Goal: Contribute content

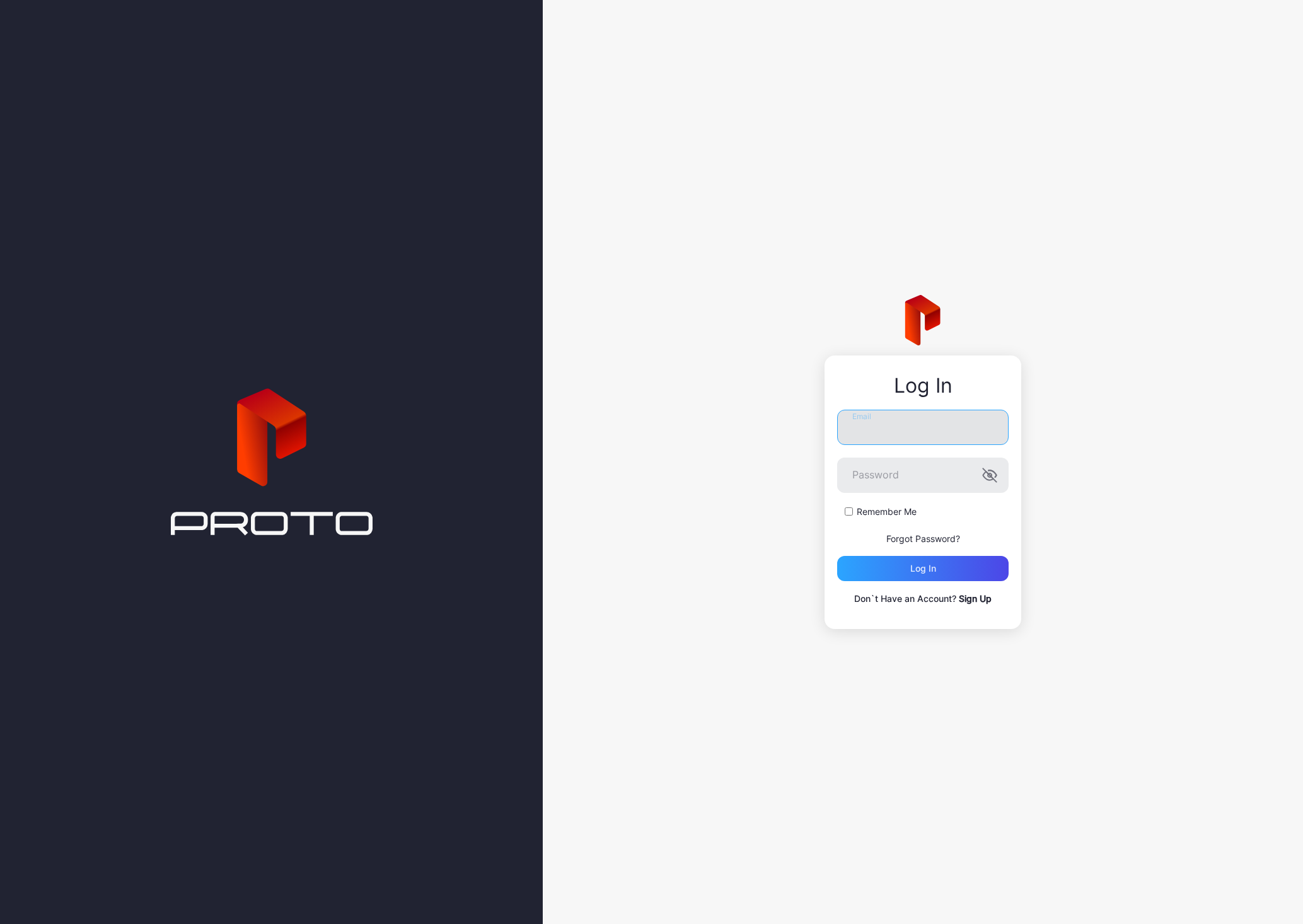
click at [953, 411] on input "Email" at bounding box center [923, 427] width 171 height 35
type input "**********"
click at [837, 556] on button "Log in" at bounding box center [923, 568] width 171 height 25
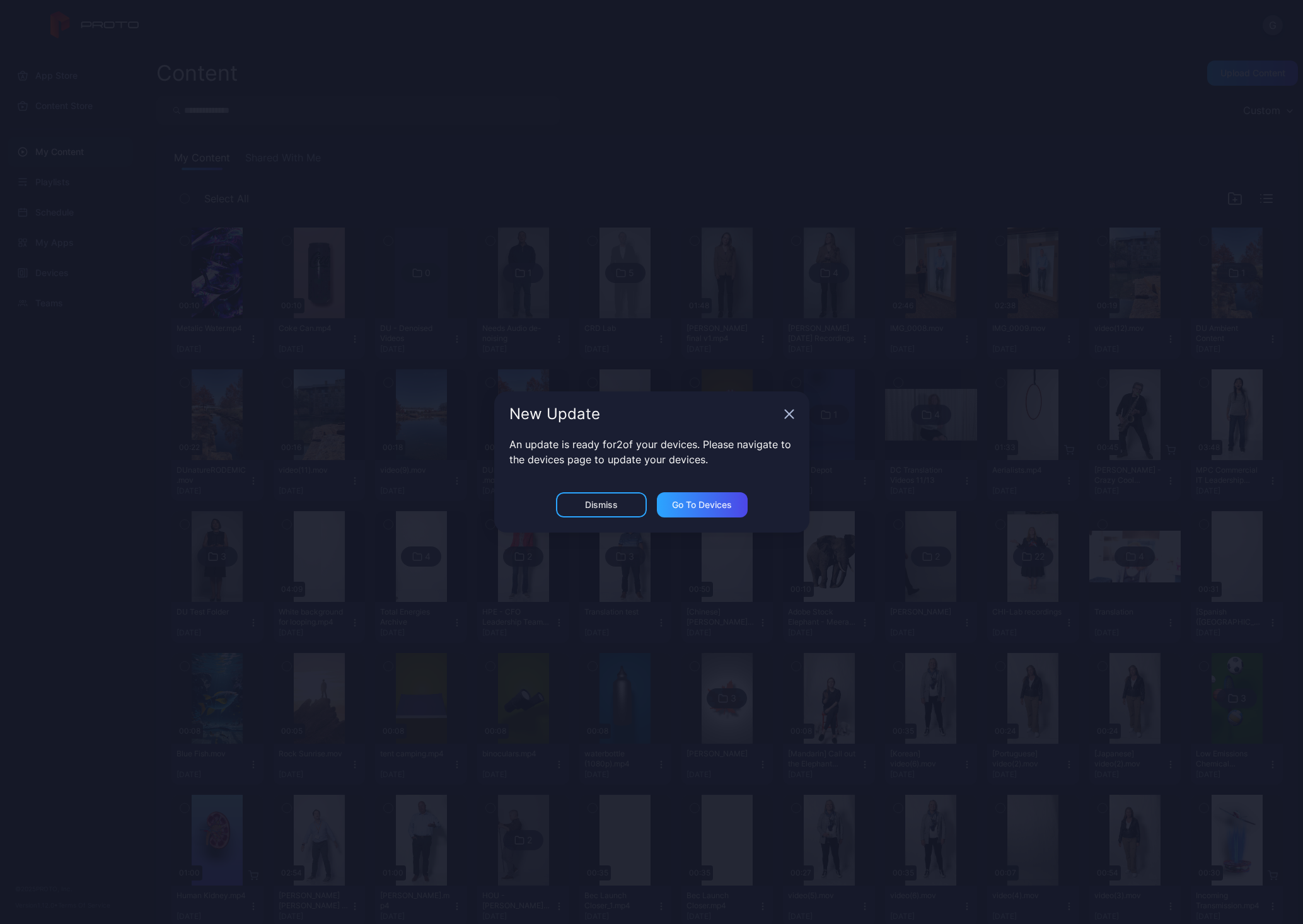
drag, startPoint x: 785, startPoint y: 406, endPoint x: 791, endPoint y: 408, distance: 6.3
click at [787, 407] on div "New Update" at bounding box center [651, 414] width 315 height 45
click at [791, 411] on icon "button" at bounding box center [789, 415] width 8 height 8
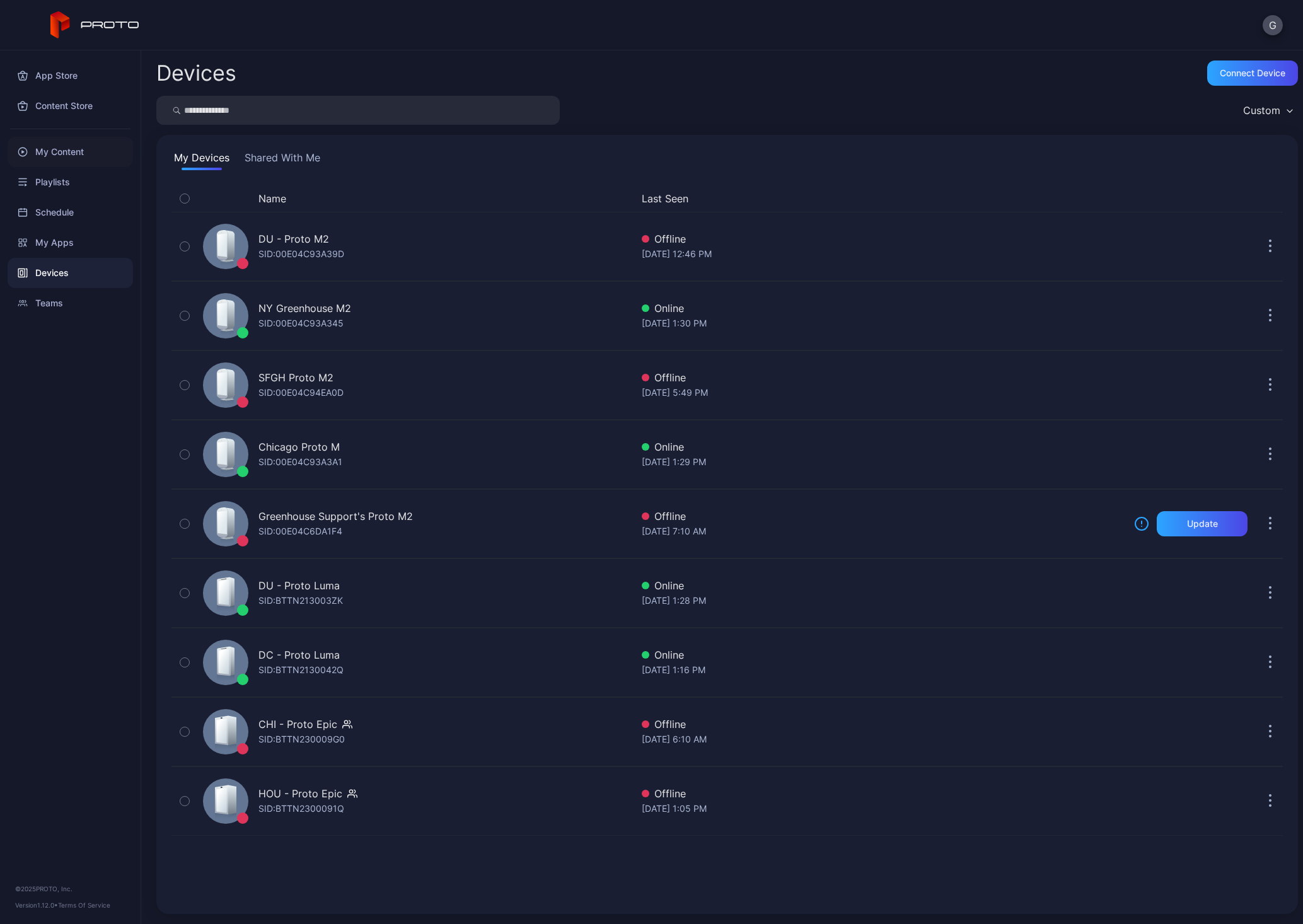
click at [60, 148] on div "My Content" at bounding box center [70, 152] width 125 height 30
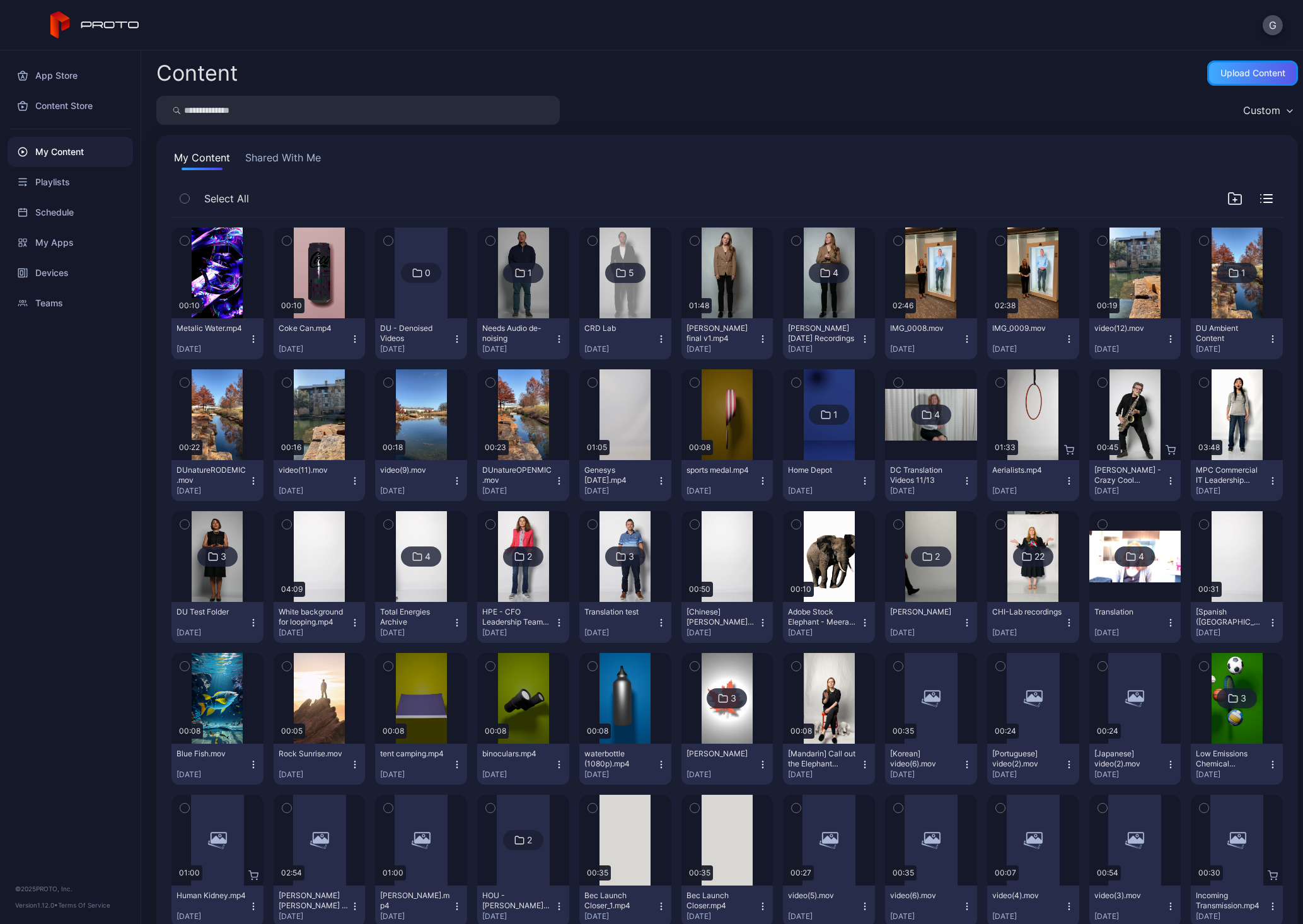
click at [1211, 65] on div "Upload Content" at bounding box center [1253, 72] width 91 height 25
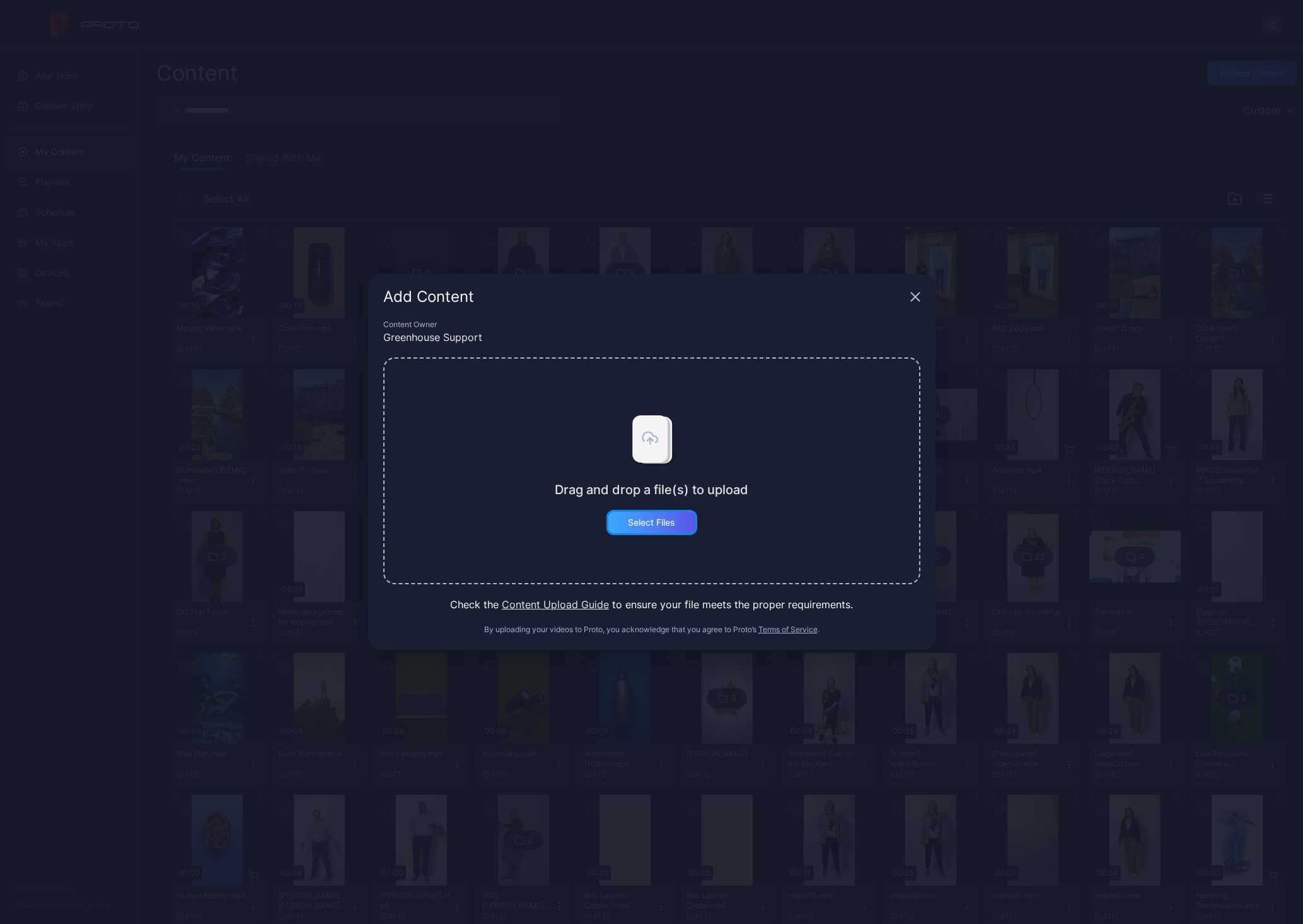
click at [674, 524] on div "Select Files" at bounding box center [652, 522] width 47 height 10
click at [661, 505] on div "Drag and drop a file(s) to upload Select Files" at bounding box center [652, 471] width 194 height 129
drag, startPoint x: 913, startPoint y: 295, endPoint x: 901, endPoint y: 264, distance: 33.2
click at [913, 291] on div "Add Content" at bounding box center [651, 297] width 567 height 45
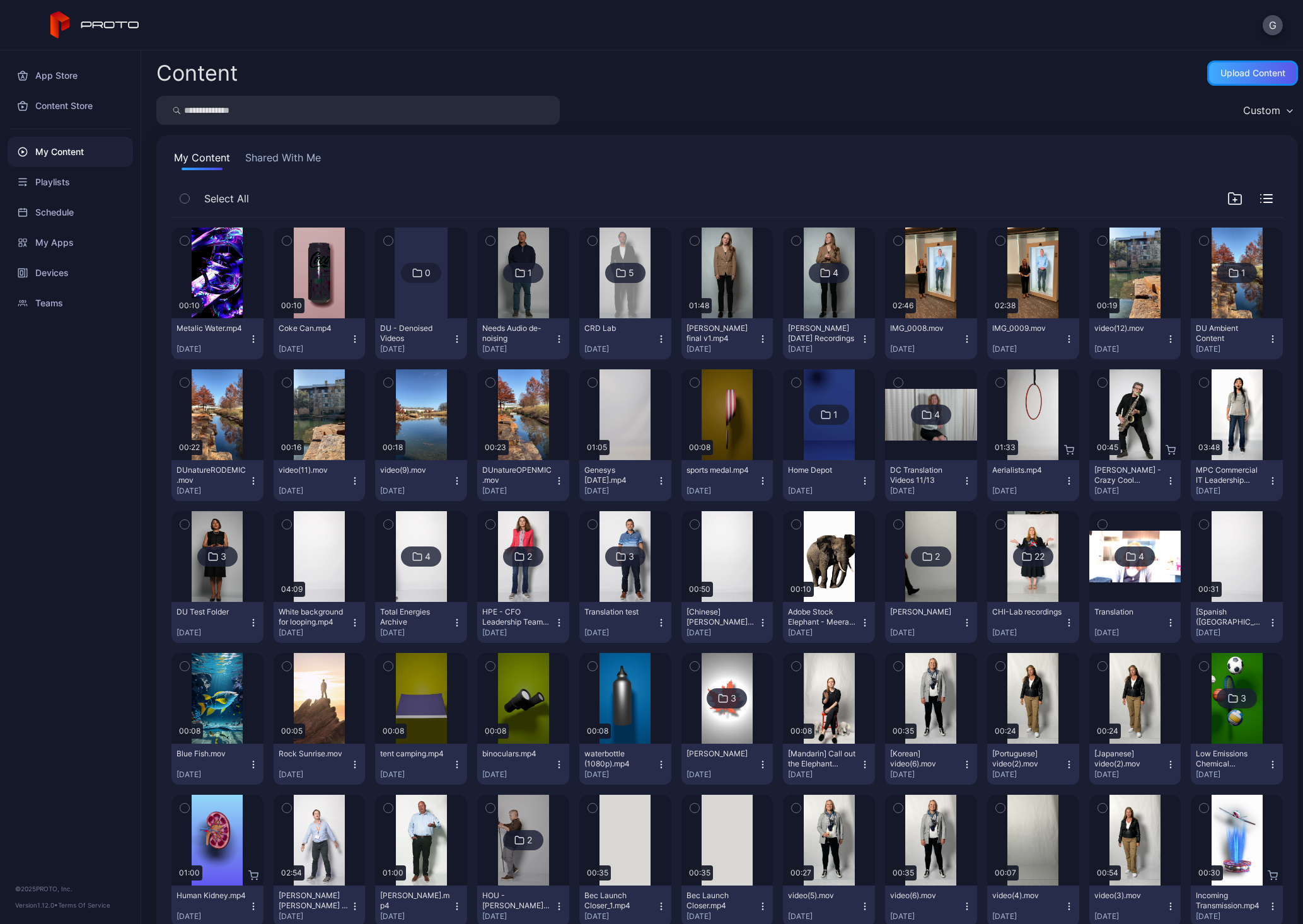
click at [1228, 71] on div "Upload Content" at bounding box center [1253, 72] width 65 height 10
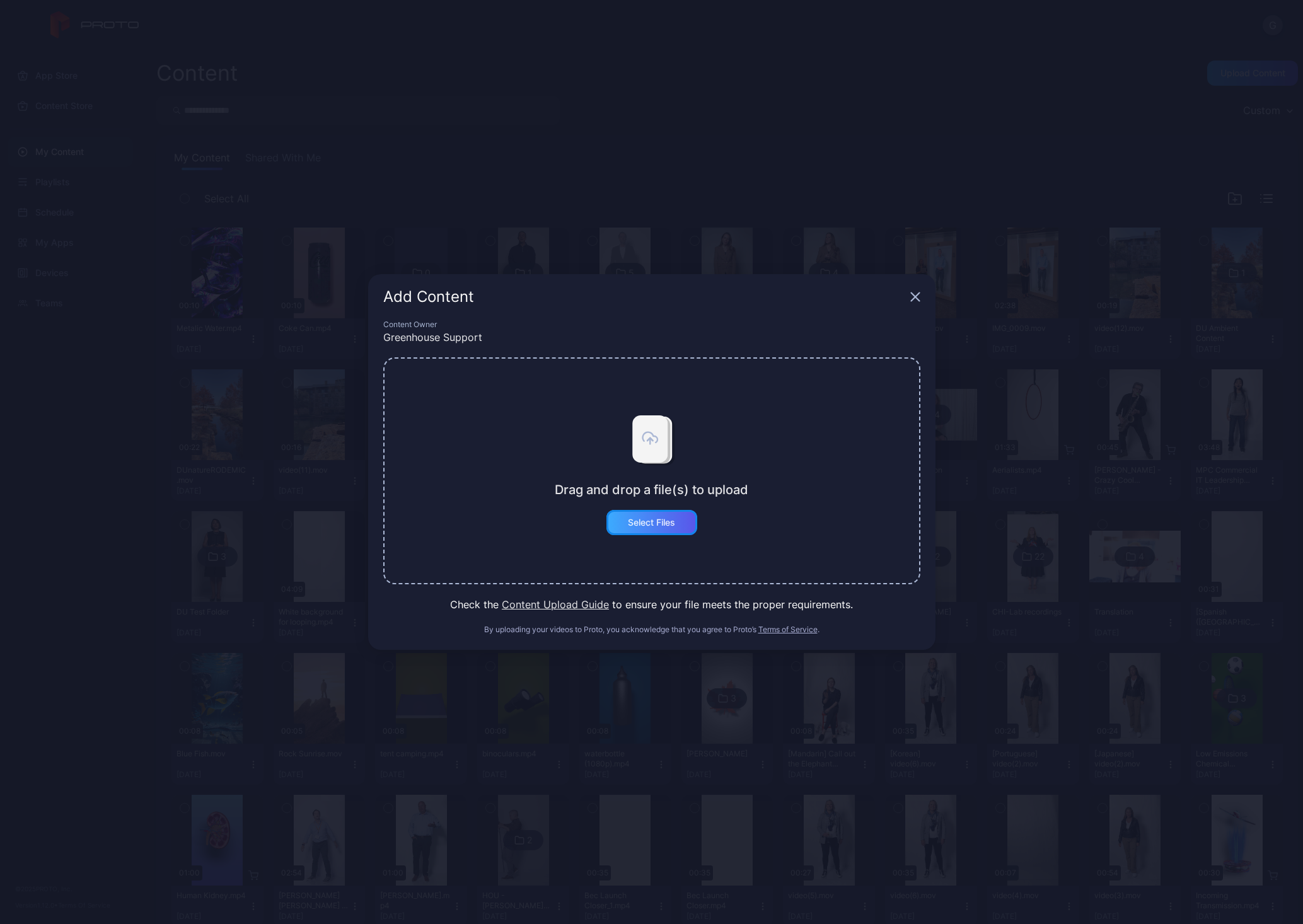
click at [684, 521] on div "Select Files" at bounding box center [652, 522] width 91 height 25
click at [659, 525] on button "Select Files" at bounding box center [652, 522] width 91 height 25
click at [729, 481] on div "Drag and drop a file(s) to upload Select Files" at bounding box center [652, 471] width 194 height 129
click at [654, 534] on div "Select Files" at bounding box center [652, 522] width 91 height 25
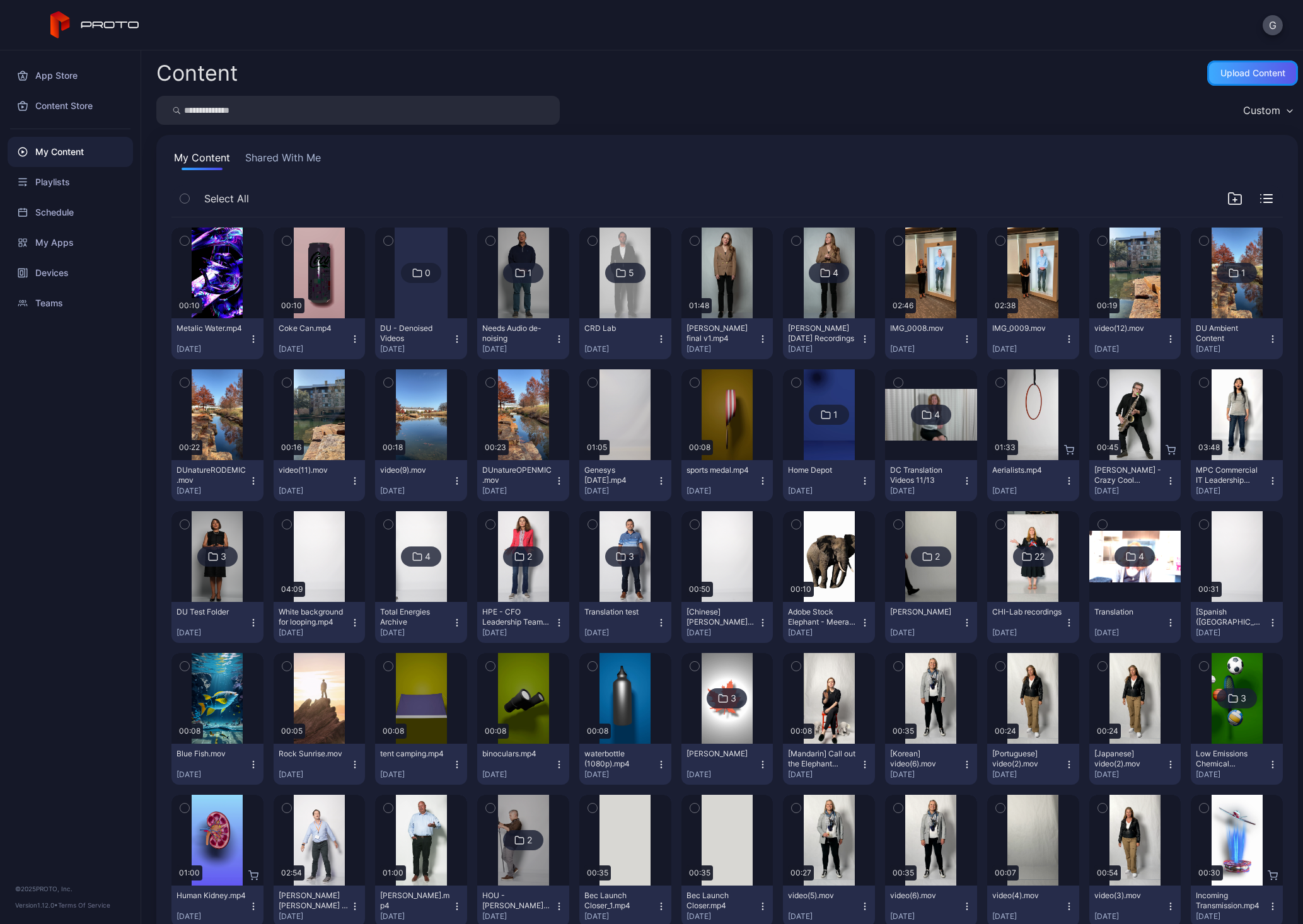
click at [1220, 73] on div "Upload Content" at bounding box center [1253, 72] width 65 height 10
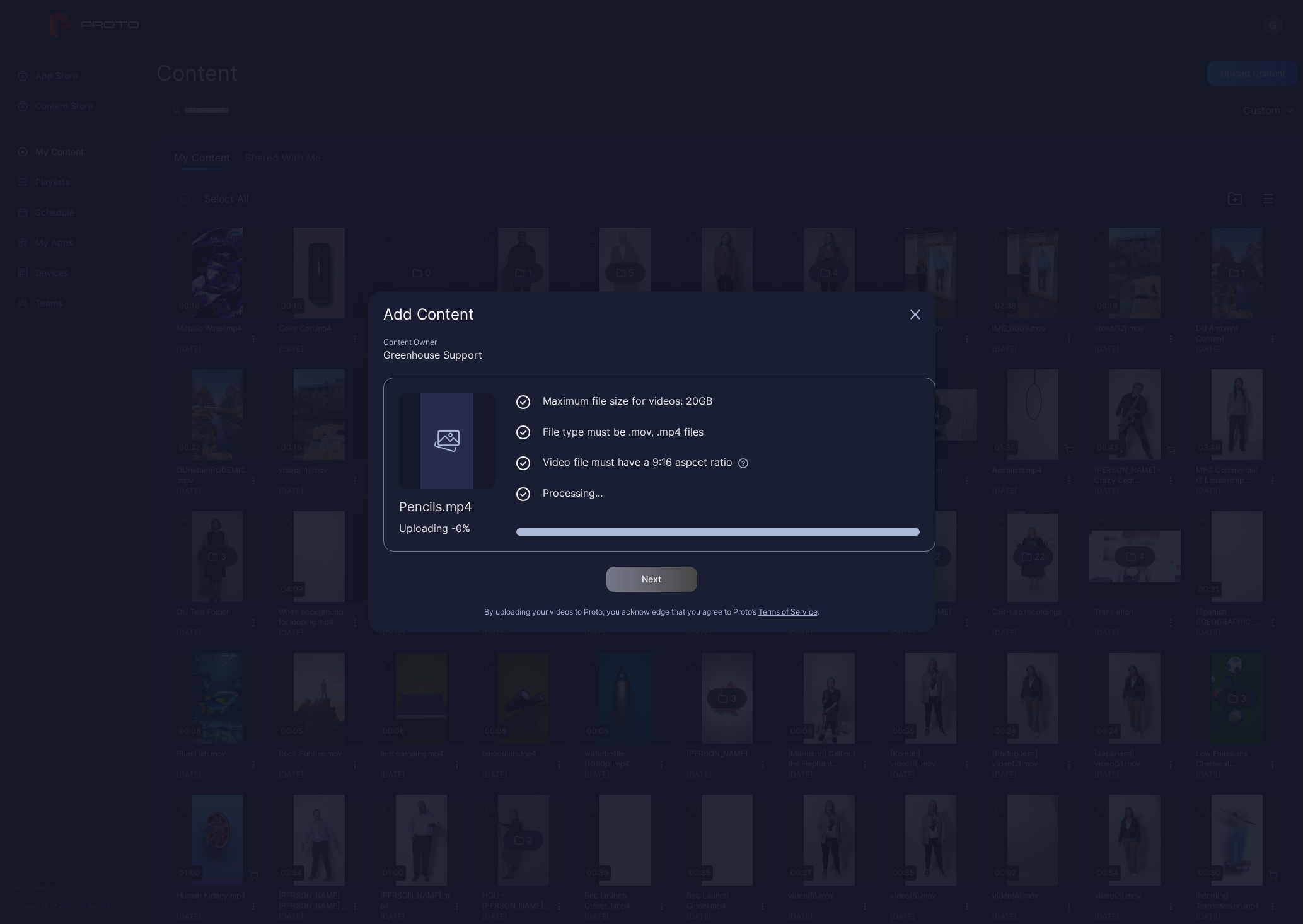
drag, startPoint x: 750, startPoint y: 505, endPoint x: 770, endPoint y: 507, distance: 20.1
click at [751, 505] on div "Maximum file size for videos: 20GB File type must be .mov, .mp4 files Video fil…" at bounding box center [718, 453] width 404 height 118
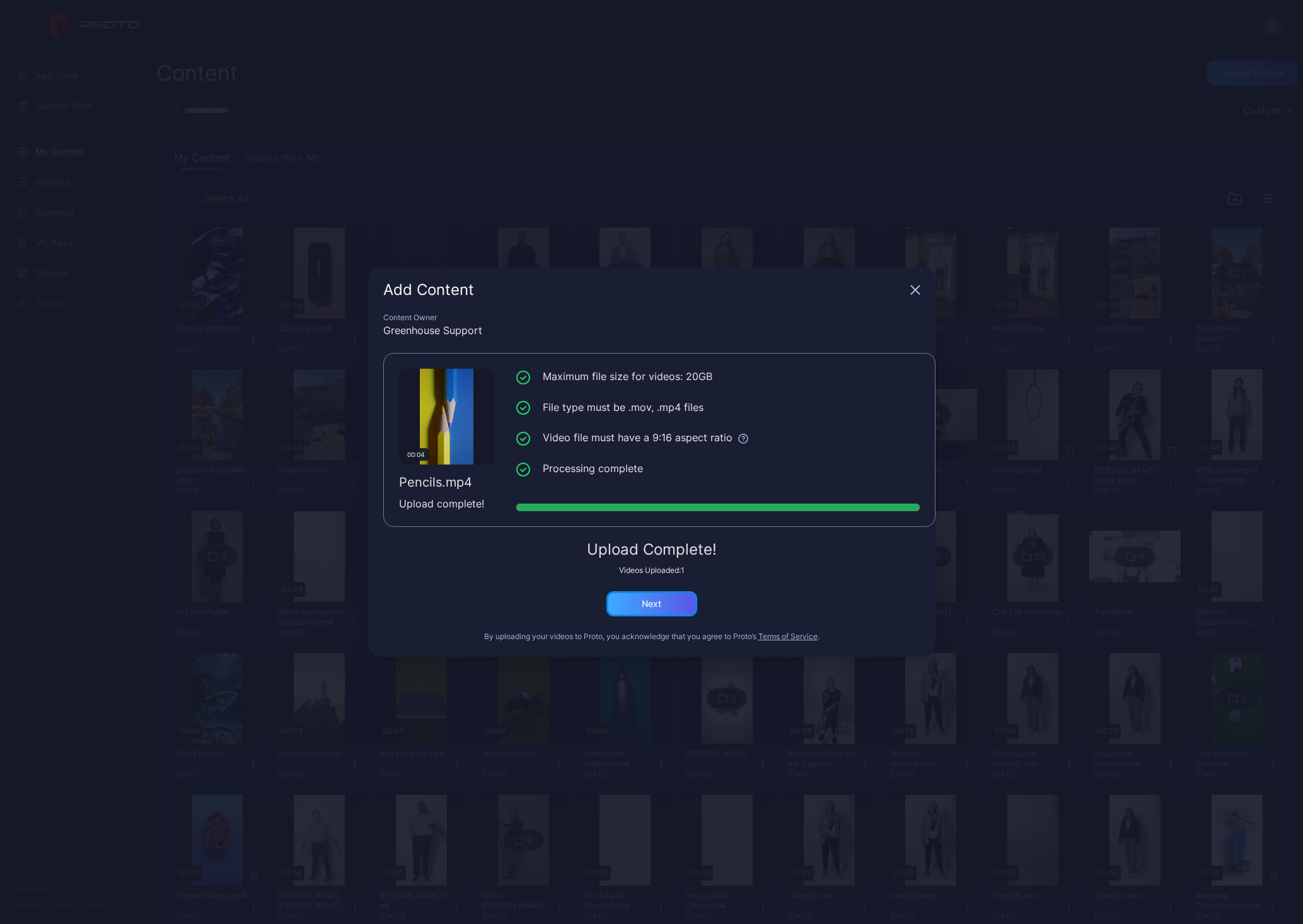
click at [650, 607] on div "Next" at bounding box center [651, 604] width 20 height 10
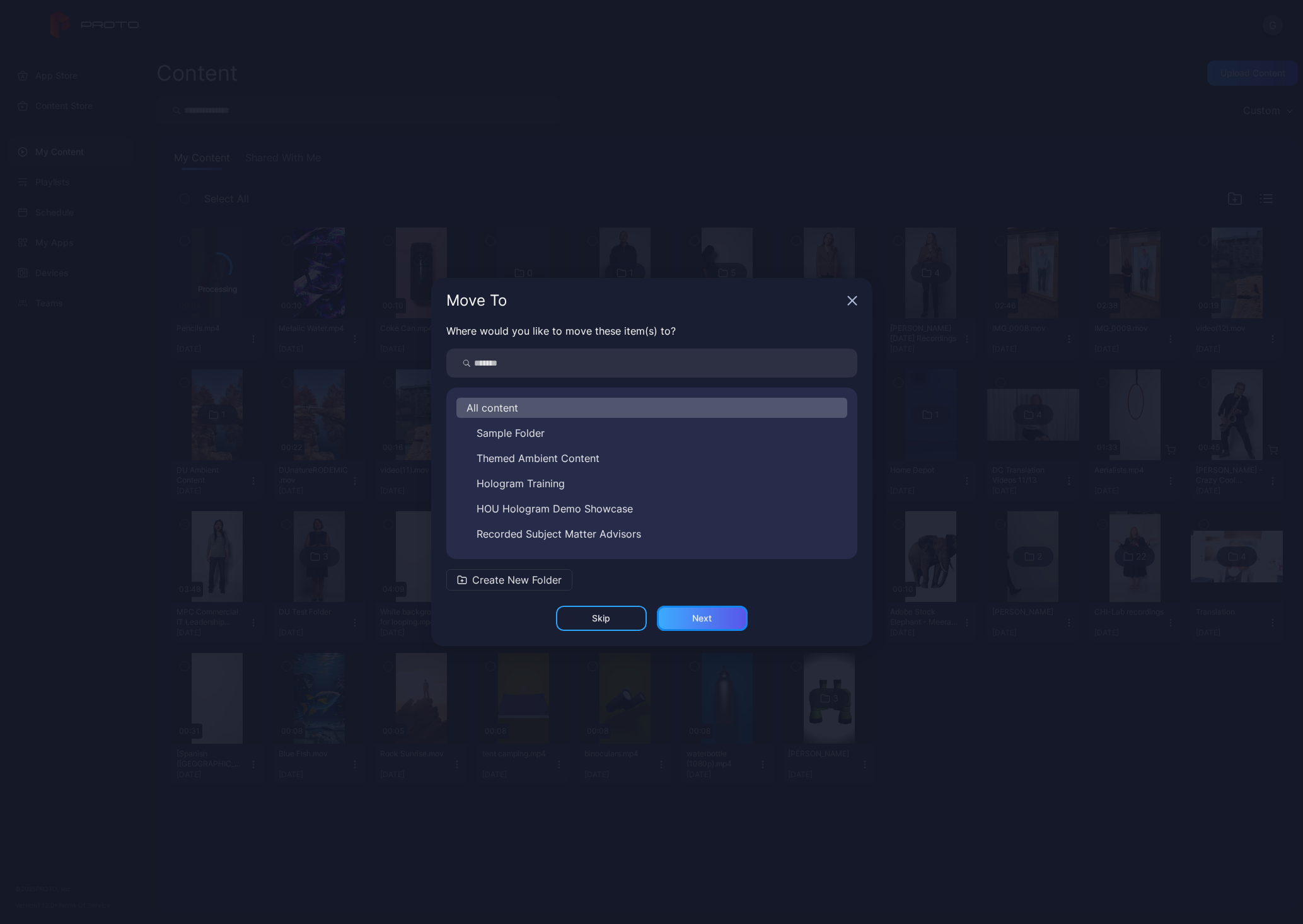
click at [694, 615] on div "Next" at bounding box center [702, 618] width 20 height 10
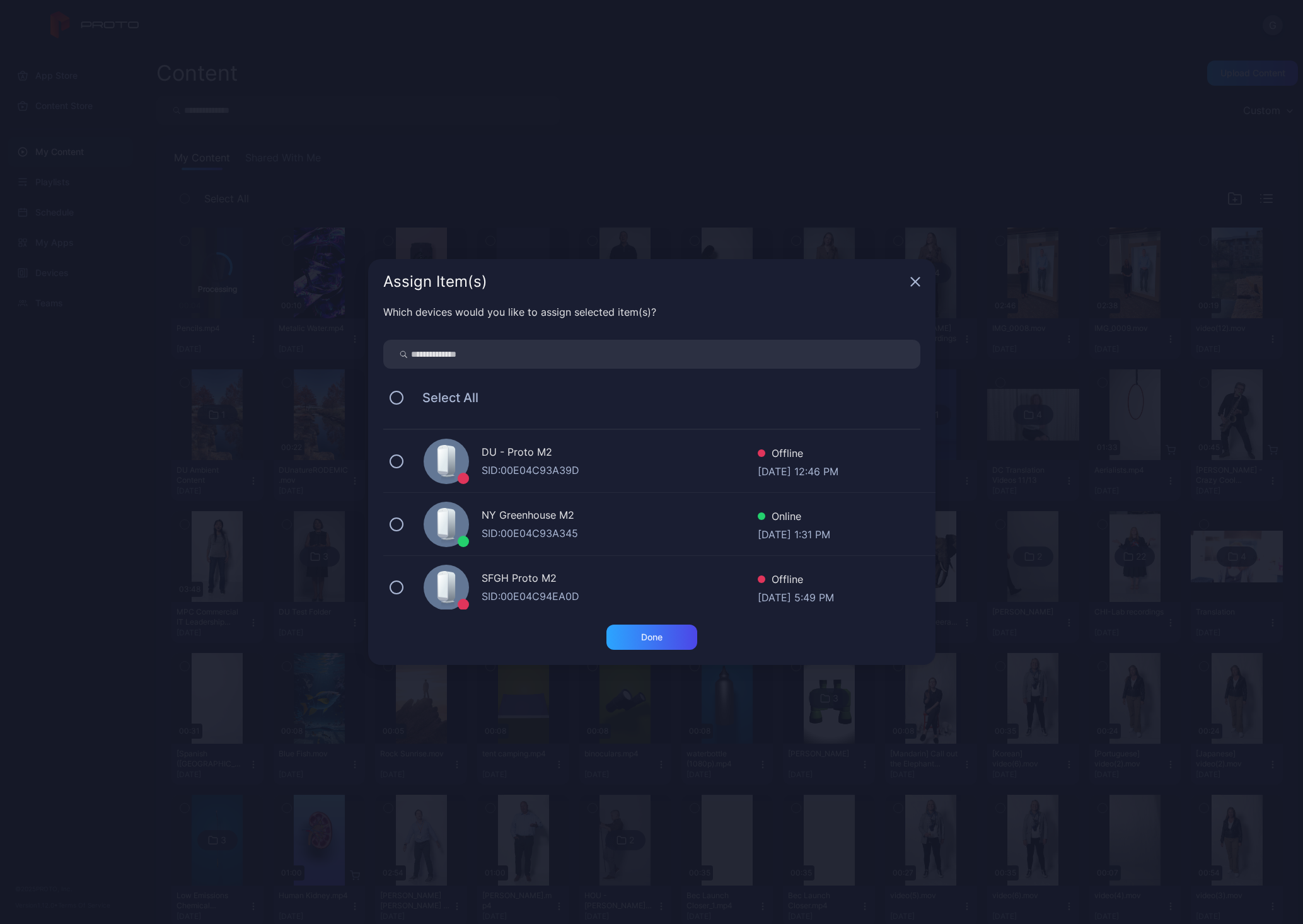
click at [554, 360] on input "search" at bounding box center [652, 354] width 537 height 29
type input "***"
click at [402, 468] on div "Chicago Proto M SID: 00E04C93A3A1 Online Aug 12, 2025 at 1:31 PM" at bounding box center [659, 461] width 552 height 63
click at [377, 530] on div "Which devices would you like to assign selected item(s)? *** Select All Chicago…" at bounding box center [651, 464] width 567 height 320
click at [396, 528] on button at bounding box center [396, 524] width 14 height 14
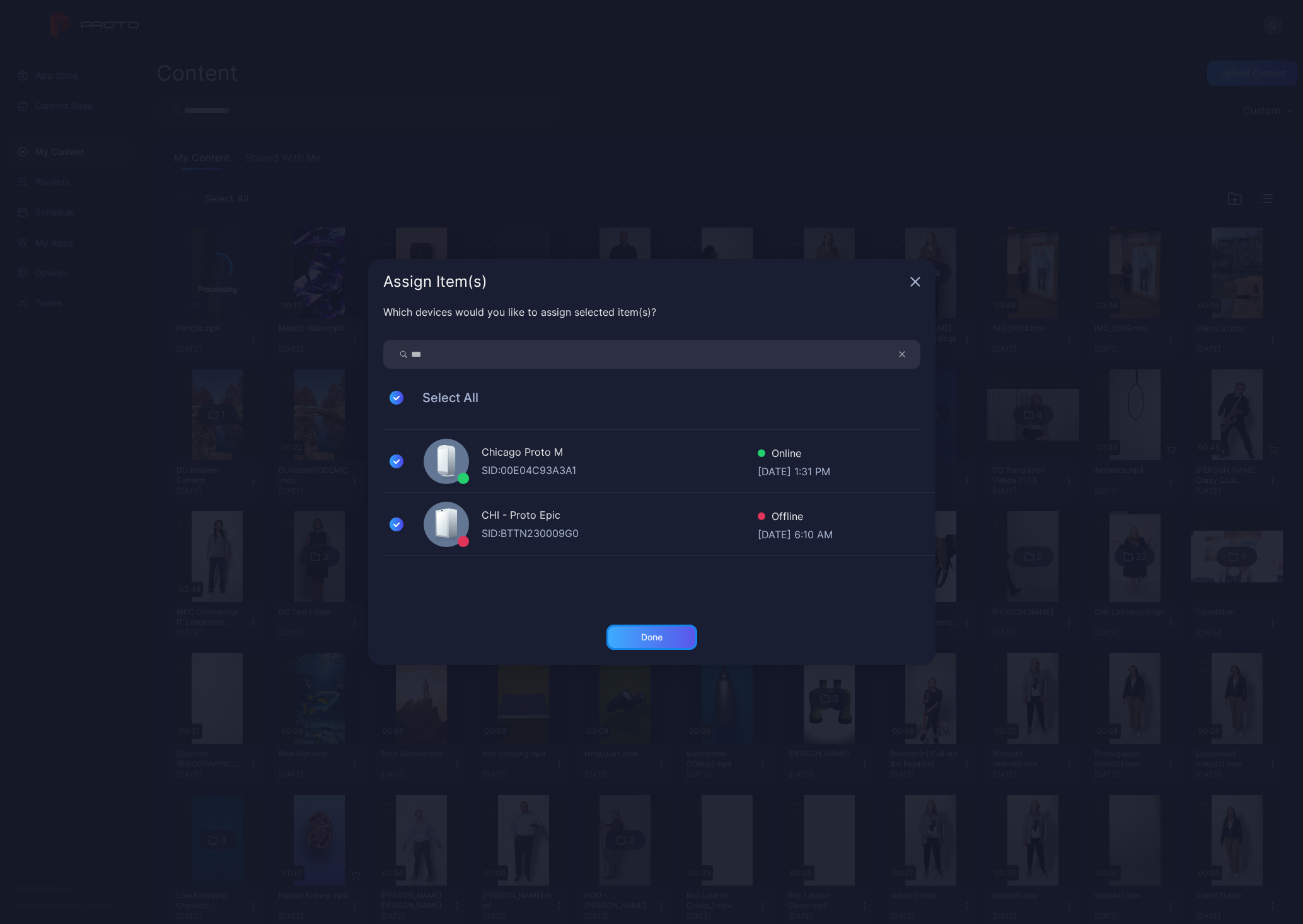
click at [649, 632] on div "Done" at bounding box center [652, 637] width 22 height 10
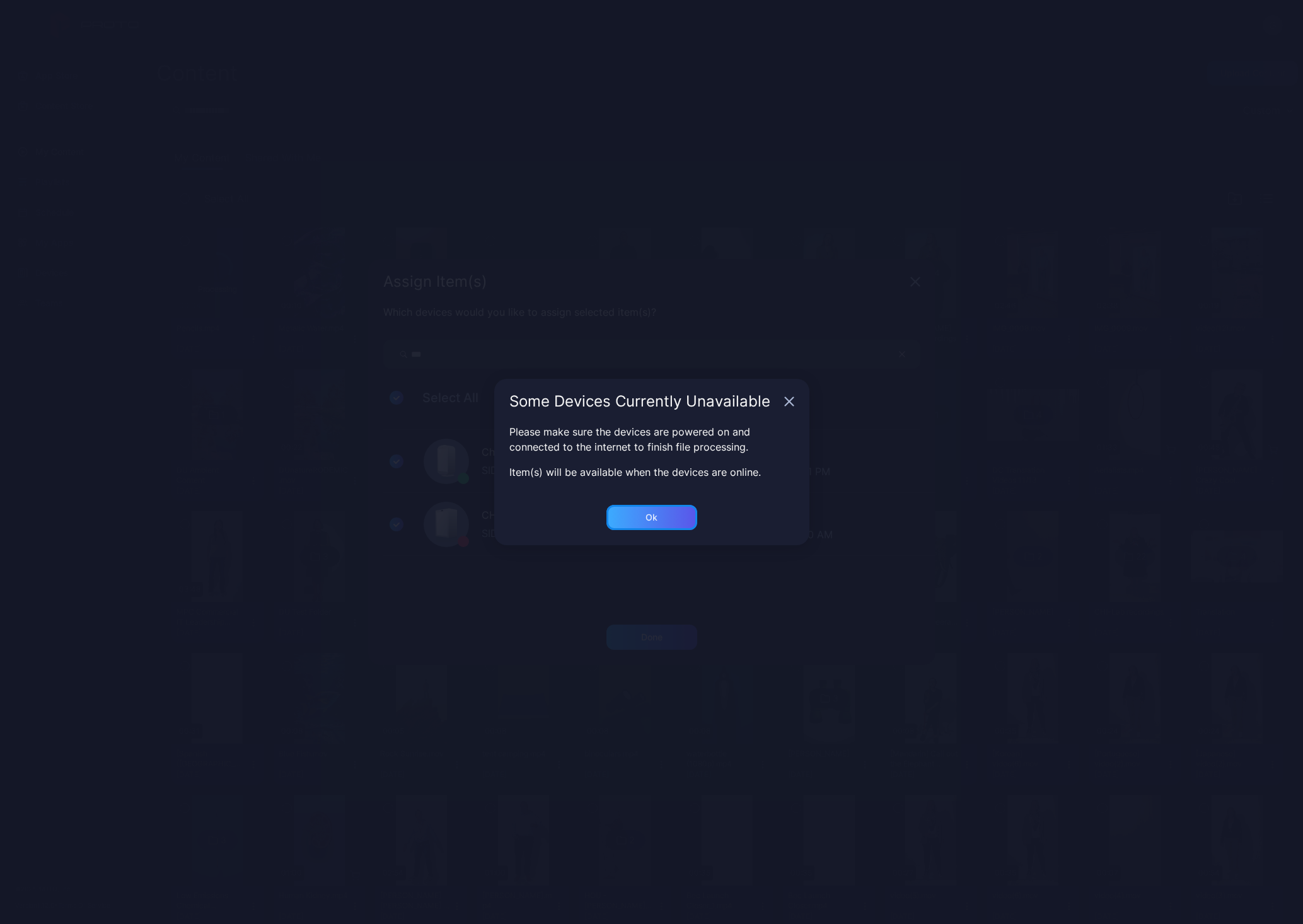
click at [658, 625] on div "Ok" at bounding box center [652, 637] width 91 height 25
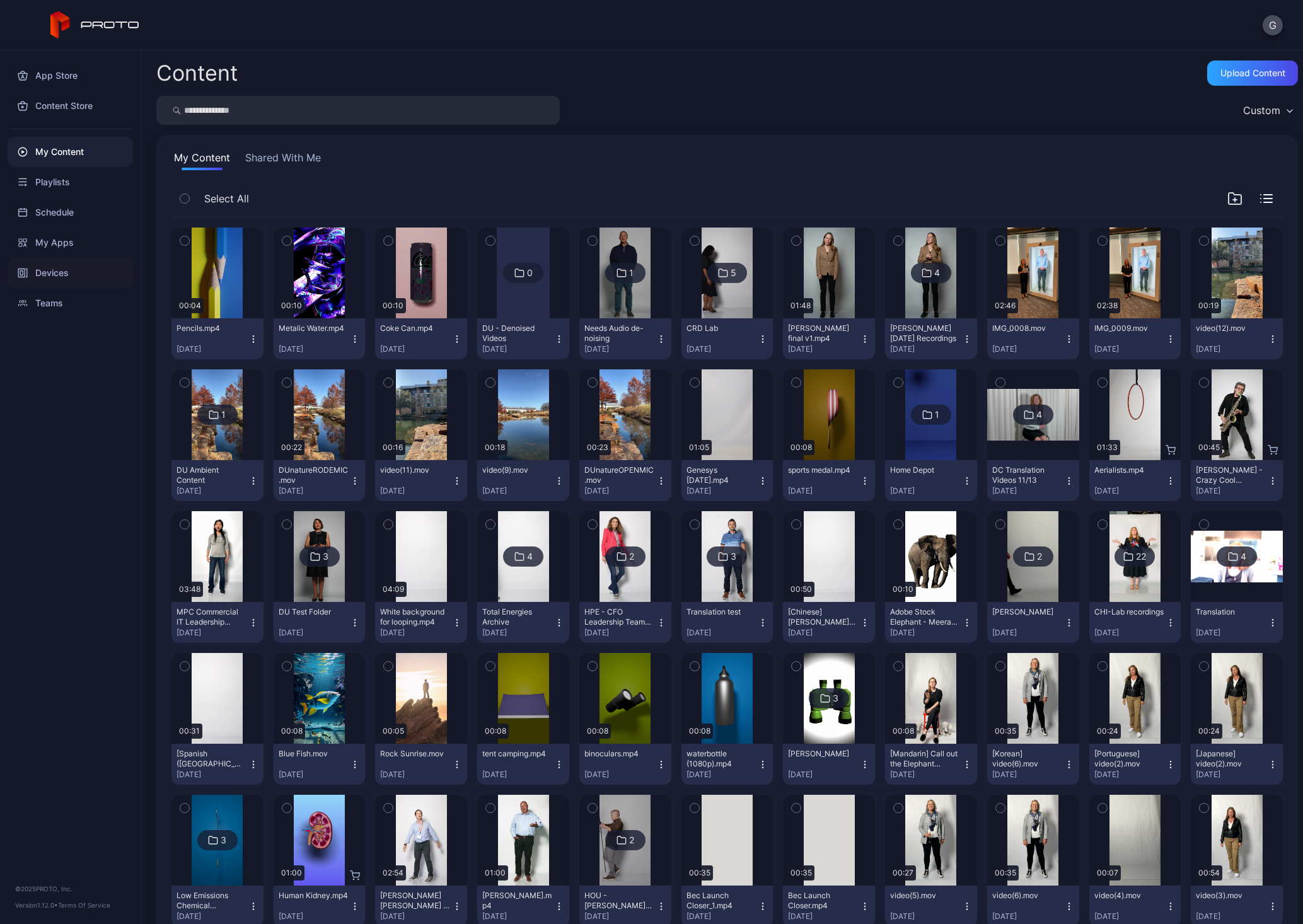
click at [45, 266] on div "Devices" at bounding box center [70, 273] width 125 height 30
